Goal: Task Accomplishment & Management: Manage account settings

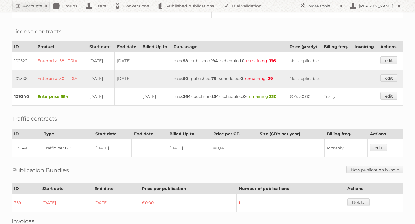
scroll to position [144, 0]
click at [389, 94] on link "edit" at bounding box center [388, 95] width 17 height 7
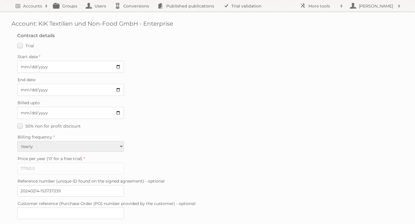
scroll to position [144, 0]
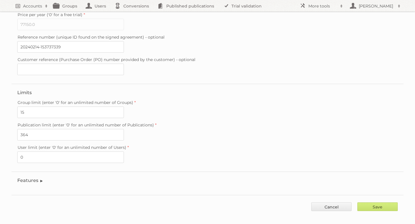
click at [31, 178] on legend "Features" at bounding box center [30, 180] width 26 height 5
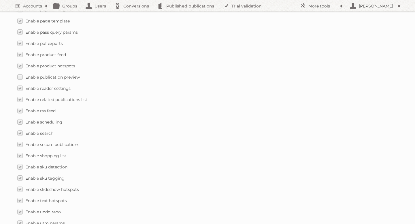
scroll to position [262, 0]
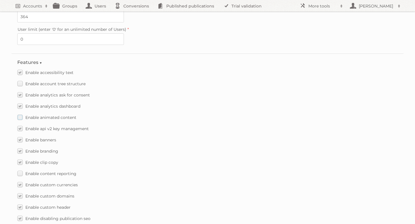
click at [20, 113] on label "Enable animated content" at bounding box center [46, 117] width 59 height 8
click at [0, 0] on input "Enable animated content" at bounding box center [0, 0] width 0 height 0
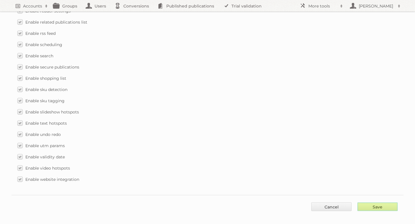
click at [364, 202] on input "Save" at bounding box center [377, 206] width 40 height 9
type input "..."
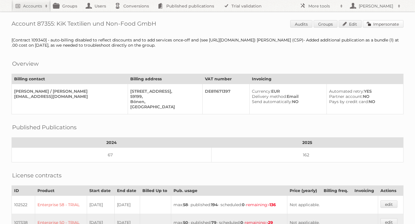
click at [386, 23] on link "Impersonate" at bounding box center [382, 23] width 41 height 7
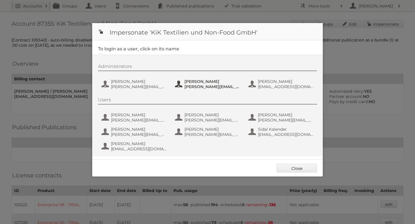
click at [199, 85] on span "[PERSON_NAME][EMAIL_ADDRESS][PERSON_NAME][DOMAIN_NAME]" at bounding box center [212, 86] width 56 height 5
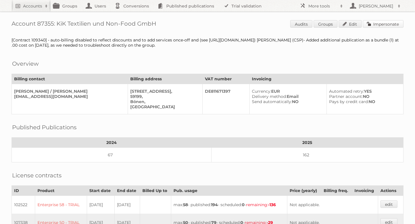
click at [390, 24] on link "Impersonate" at bounding box center [382, 23] width 41 height 7
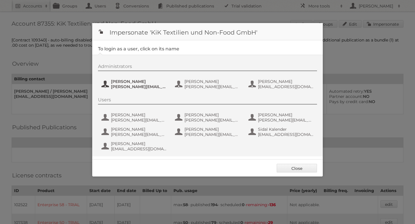
click at [129, 86] on span "[PERSON_NAME][EMAIL_ADDRESS][PERSON_NAME][DOMAIN_NAME]" at bounding box center [139, 86] width 56 height 5
